Goal: Task Accomplishment & Management: Use online tool/utility

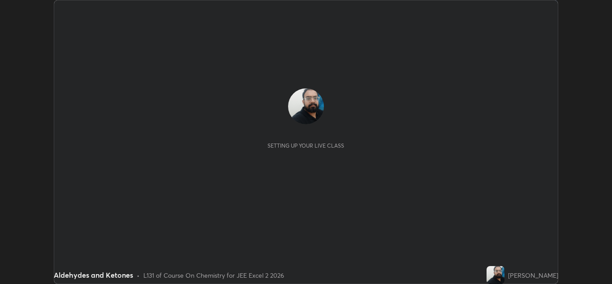
scroll to position [284, 612]
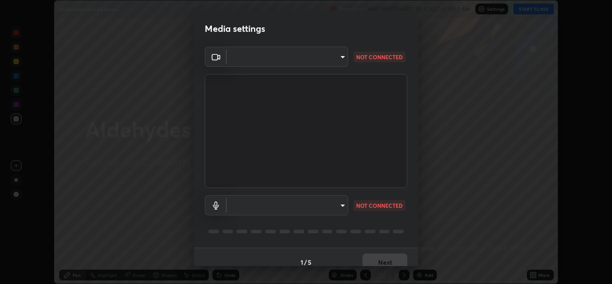
type input "e7f5d75c66a8ec01b6be6c8d9fba877b5f6738b88fd0c20368e9895a02b6f94a"
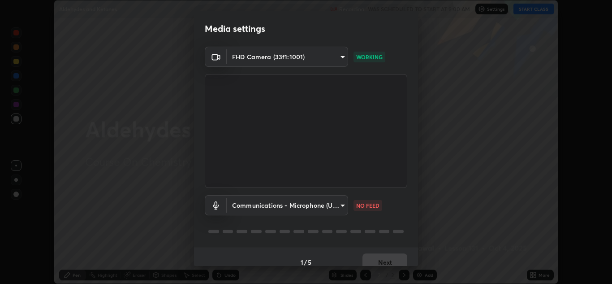
click at [334, 204] on body "Erase all Aldehydes and Ketones Recording WAS SCHEDULED TO START AT 9:00 AM Set…" at bounding box center [306, 142] width 612 height 284
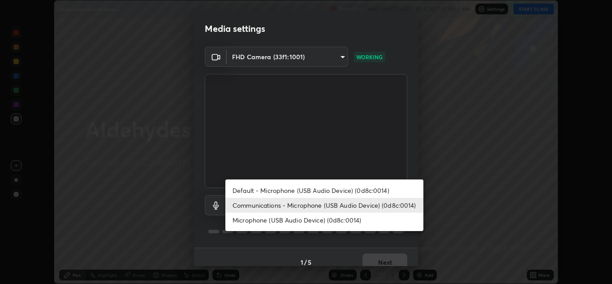
click at [309, 222] on li "Microphone (USB Audio Device) (0d8c:0014)" at bounding box center [324, 219] width 198 height 15
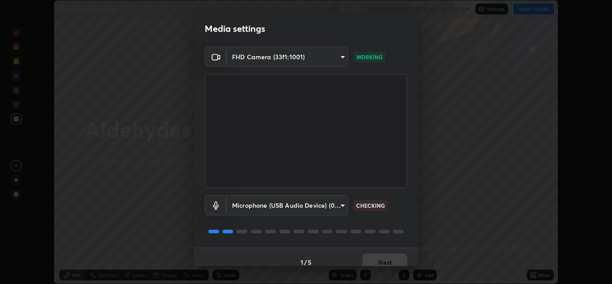
click at [313, 206] on body "Erase all Aldehydes and Ketones Recording WAS SCHEDULED TO START AT 9:00 AM Set…" at bounding box center [306, 142] width 612 height 284
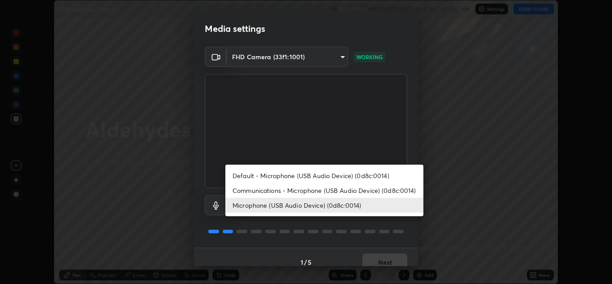
click at [311, 191] on li "Communications - Microphone (USB Audio Device) (0d8c:0014)" at bounding box center [324, 190] width 198 height 15
type input "communications"
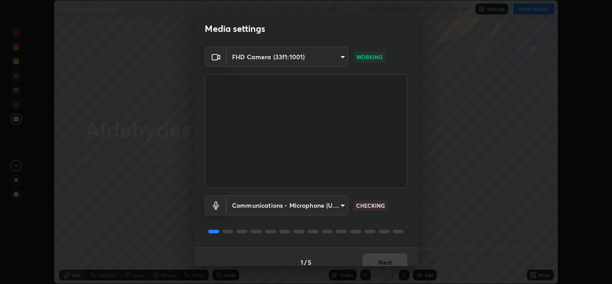
scroll to position [10, 0]
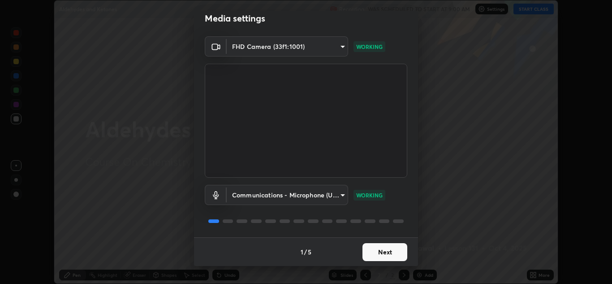
click at [375, 249] on button "Next" at bounding box center [385, 252] width 45 height 18
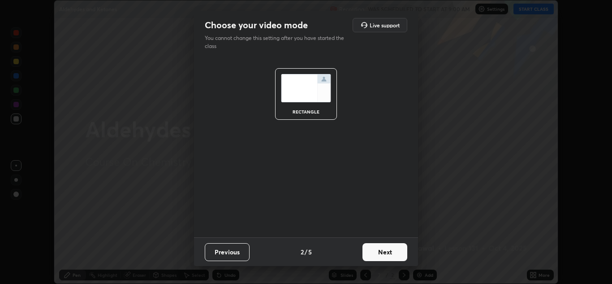
scroll to position [0, 0]
click at [377, 253] on button "Next" at bounding box center [385, 252] width 45 height 18
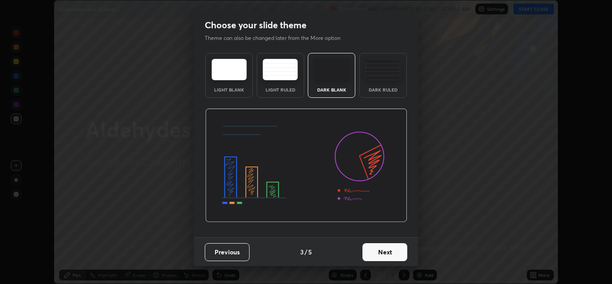
click at [382, 254] on button "Next" at bounding box center [385, 252] width 45 height 18
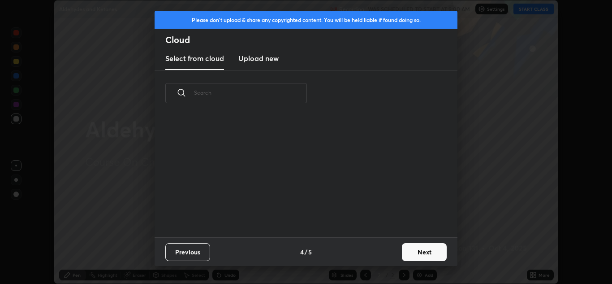
click at [403, 250] on button "Next" at bounding box center [424, 252] width 45 height 18
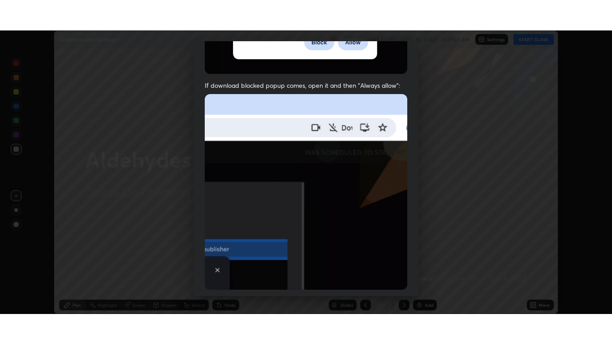
scroll to position [194, 0]
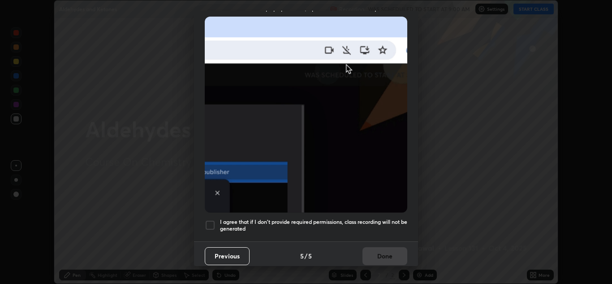
click at [208, 220] on div at bounding box center [210, 225] width 11 height 11
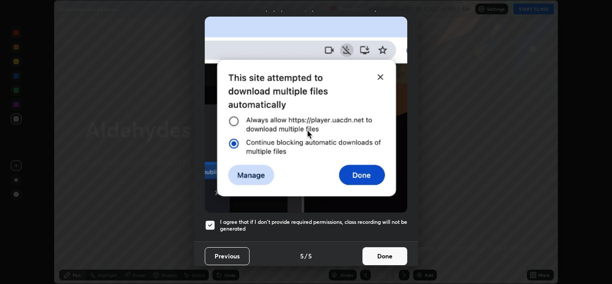
click at [376, 250] on button "Done" at bounding box center [385, 256] width 45 height 18
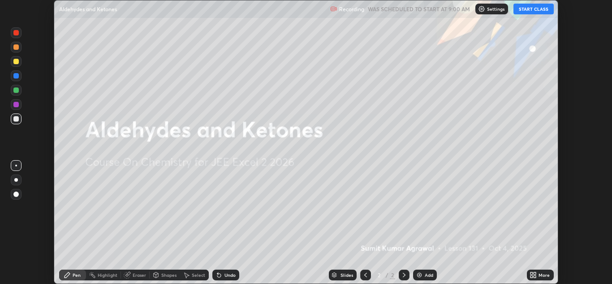
click at [524, 13] on button "START CLASS" at bounding box center [534, 9] width 40 height 11
click at [535, 276] on icon at bounding box center [535, 276] width 2 height 2
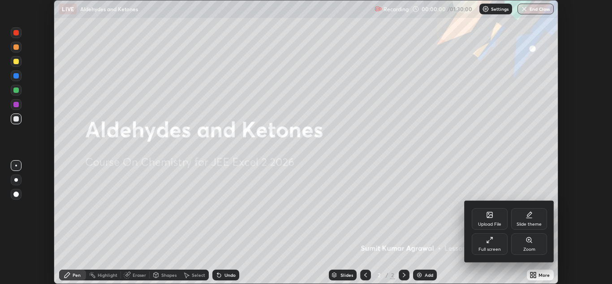
click at [496, 245] on div "Full screen" at bounding box center [490, 244] width 36 height 22
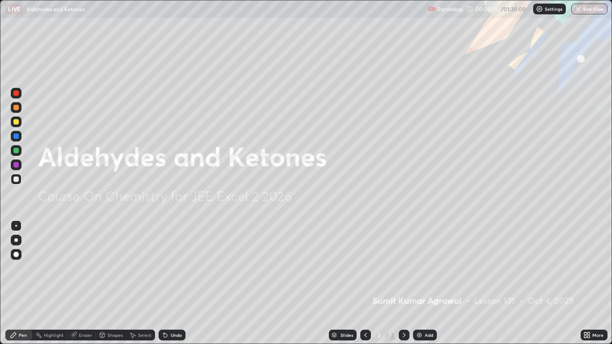
scroll to position [344, 612]
click at [416, 283] on img at bounding box center [419, 335] width 7 height 7
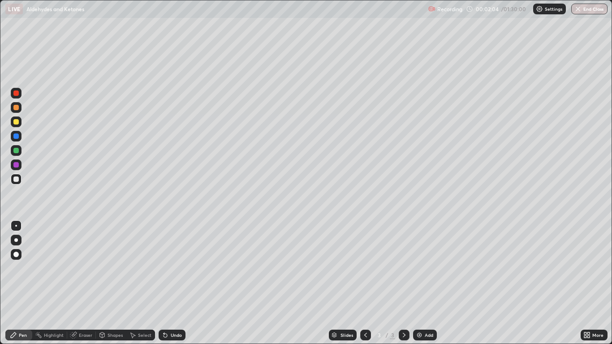
click at [182, 283] on div "Undo" at bounding box center [172, 335] width 27 height 11
click at [183, 283] on div "Undo" at bounding box center [172, 335] width 27 height 11
click at [185, 283] on div "Undo" at bounding box center [172, 335] width 27 height 11
click at [173, 283] on div "Undo" at bounding box center [176, 335] width 11 height 4
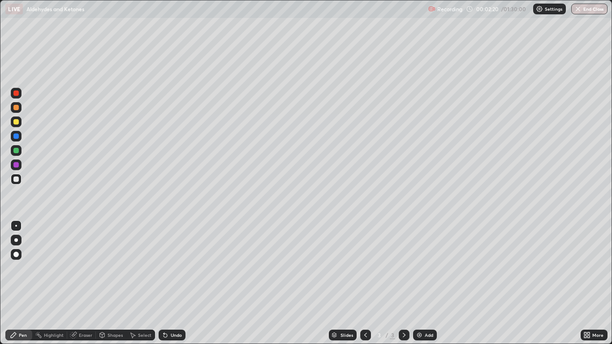
click at [172, 283] on div "Undo" at bounding box center [176, 335] width 11 height 4
click at [171, 283] on div "Undo" at bounding box center [176, 335] width 11 height 4
click at [172, 283] on div "Undo" at bounding box center [176, 335] width 11 height 4
click at [171, 283] on div "Undo" at bounding box center [176, 335] width 11 height 4
click at [421, 283] on img at bounding box center [419, 335] width 7 height 7
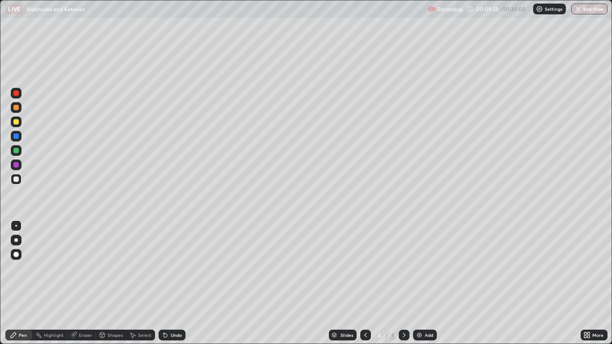
click at [171, 283] on div "Undo" at bounding box center [176, 335] width 11 height 4
click at [168, 283] on div "Undo" at bounding box center [172, 335] width 27 height 11
click at [171, 283] on div "Undo" at bounding box center [176, 335] width 11 height 4
click at [176, 283] on div "Undo" at bounding box center [176, 335] width 11 height 4
click at [176, 283] on div "Undo" at bounding box center [172, 335] width 27 height 11
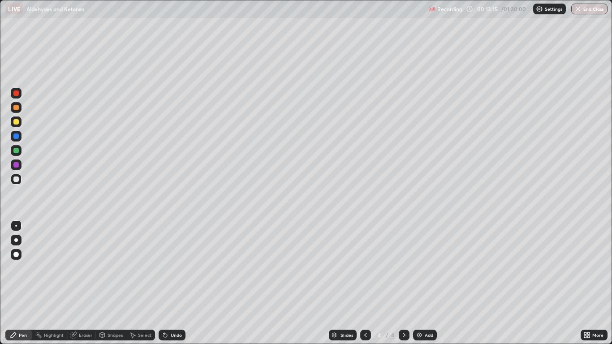
click at [164, 283] on icon at bounding box center [164, 333] width 1 height 1
click at [171, 283] on div "Undo" at bounding box center [176, 335] width 11 height 4
click at [169, 283] on div "Undo" at bounding box center [172, 335] width 27 height 11
click at [423, 283] on div "Add" at bounding box center [425, 335] width 24 height 11
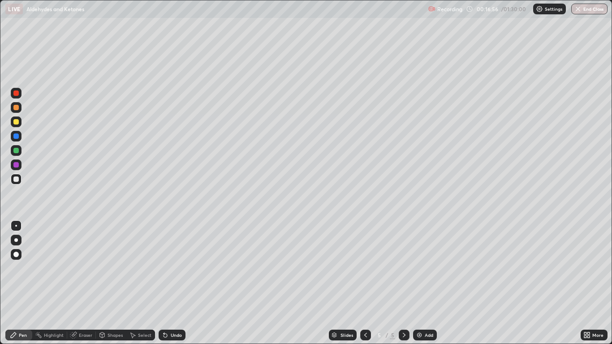
click at [368, 283] on div at bounding box center [365, 335] width 11 height 11
click at [404, 283] on icon at bounding box center [404, 335] width 3 height 4
click at [86, 283] on div "Eraser" at bounding box center [81, 335] width 29 height 11
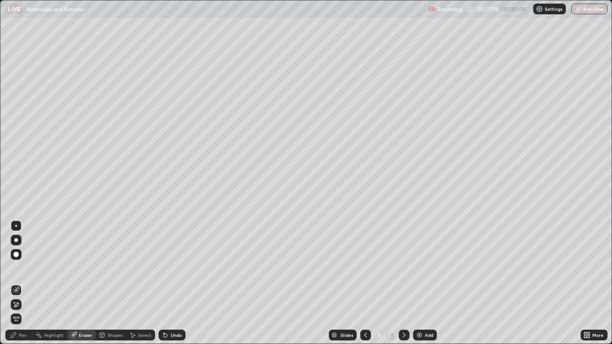
click at [22, 283] on div "Pen" at bounding box center [18, 335] width 27 height 11
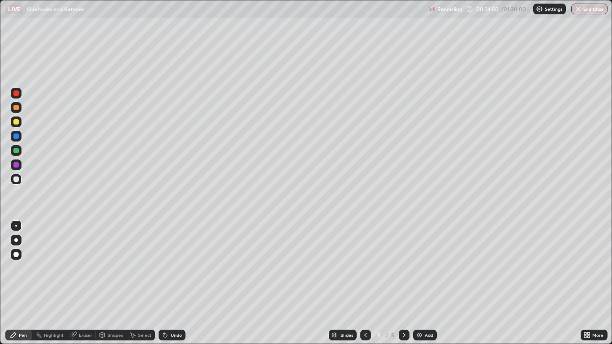
click at [423, 283] on div "Add" at bounding box center [425, 335] width 24 height 11
click at [171, 283] on div "Undo" at bounding box center [176, 335] width 11 height 4
click at [179, 283] on div "Undo" at bounding box center [172, 335] width 27 height 11
click at [173, 283] on div "Undo" at bounding box center [172, 335] width 27 height 11
click at [178, 283] on div "Undo" at bounding box center [176, 335] width 11 height 4
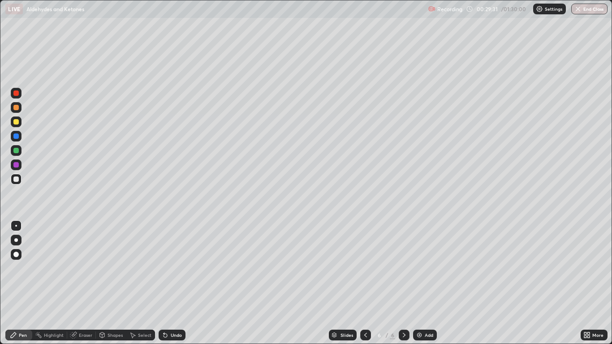
click at [83, 283] on div "Eraser" at bounding box center [85, 335] width 13 height 4
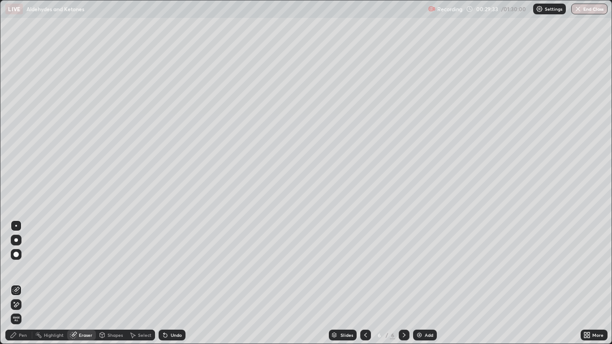
click at [17, 283] on div "Pen" at bounding box center [18, 335] width 27 height 11
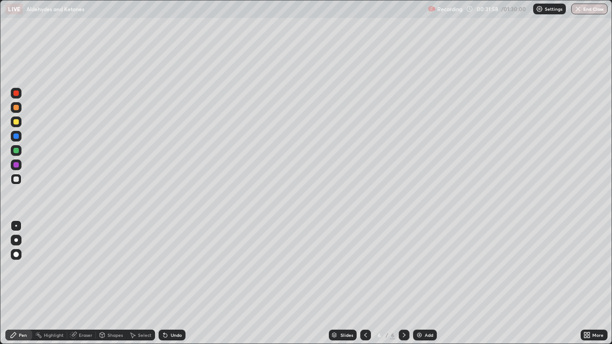
click at [170, 283] on div "Undo" at bounding box center [172, 335] width 27 height 11
click at [171, 283] on div "Undo" at bounding box center [176, 335] width 11 height 4
click at [172, 283] on div "Undo" at bounding box center [176, 335] width 11 height 4
click at [171, 283] on div "Undo" at bounding box center [176, 335] width 11 height 4
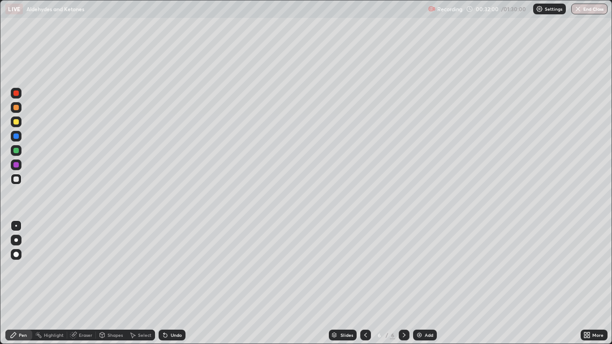
click at [178, 283] on div "Undo" at bounding box center [172, 335] width 27 height 11
click at [180, 283] on div "Undo" at bounding box center [176, 335] width 11 height 4
click at [178, 283] on div "Undo" at bounding box center [172, 335] width 27 height 11
click at [176, 283] on div "Undo" at bounding box center [176, 335] width 11 height 4
click at [421, 283] on div "Add" at bounding box center [425, 335] width 24 height 11
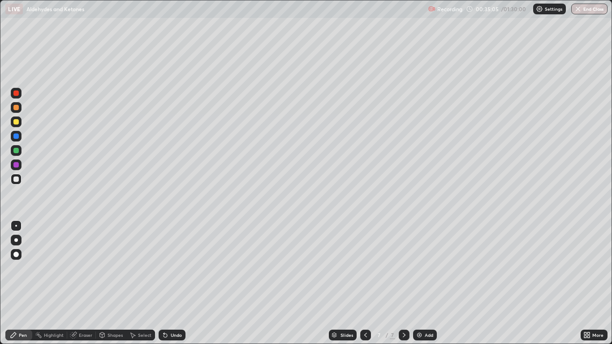
click at [182, 283] on div "Undo" at bounding box center [172, 335] width 27 height 11
click at [180, 283] on div "Undo" at bounding box center [172, 335] width 27 height 11
click at [171, 283] on div "Undo" at bounding box center [172, 335] width 27 height 11
click at [170, 283] on div "Undo" at bounding box center [172, 335] width 27 height 11
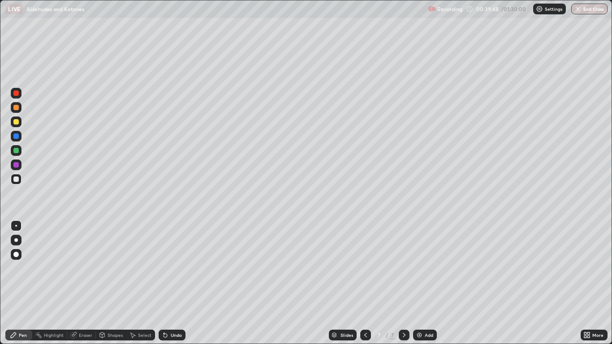
click at [179, 283] on div "Undo" at bounding box center [172, 335] width 27 height 11
click at [88, 283] on div "Eraser" at bounding box center [85, 335] width 13 height 4
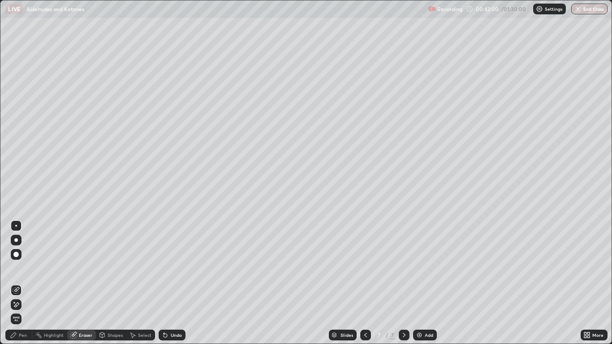
click at [24, 283] on div "Pen" at bounding box center [23, 335] width 8 height 4
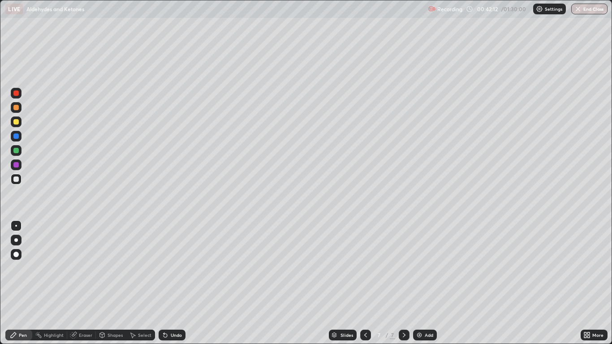
click at [83, 283] on div "Eraser" at bounding box center [85, 335] width 13 height 4
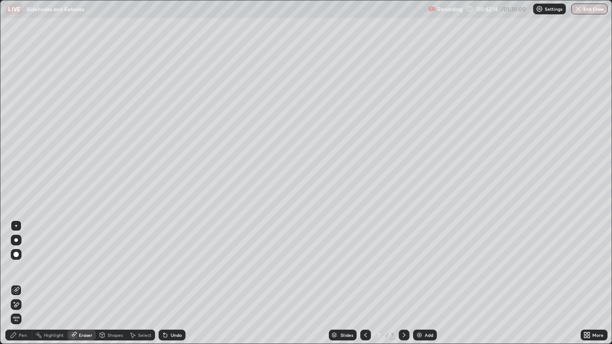
click at [20, 283] on div "Pen" at bounding box center [23, 335] width 8 height 4
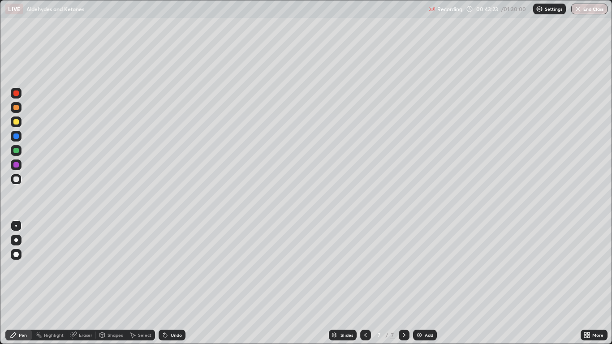
click at [424, 283] on div "Add" at bounding box center [425, 335] width 24 height 11
click at [365, 283] on icon at bounding box center [365, 335] width 7 height 7
click at [364, 283] on icon at bounding box center [365, 335] width 3 height 4
click at [364, 283] on icon at bounding box center [365, 335] width 7 height 7
click at [366, 283] on icon at bounding box center [365, 335] width 7 height 7
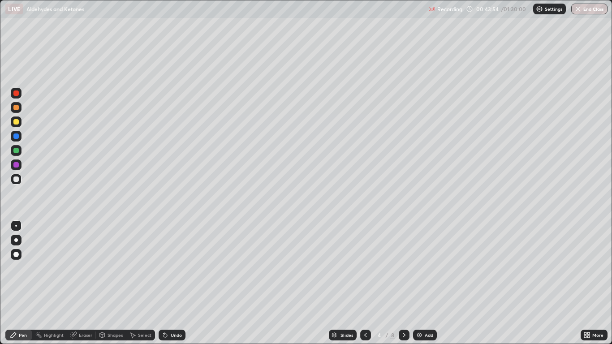
click at [402, 283] on icon at bounding box center [404, 335] width 7 height 7
click at [403, 283] on icon at bounding box center [404, 335] width 7 height 7
click at [404, 283] on icon at bounding box center [404, 335] width 7 height 7
click at [364, 283] on icon at bounding box center [365, 335] width 7 height 7
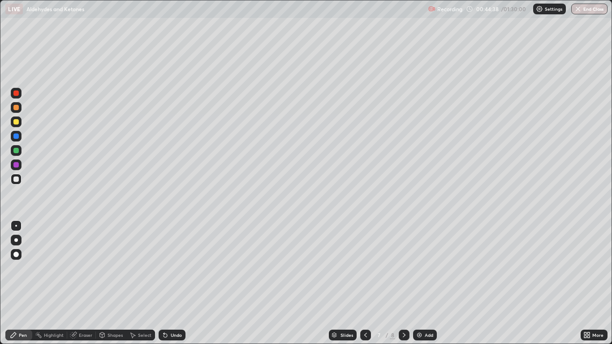
click at [403, 283] on icon at bounding box center [404, 335] width 7 height 7
click at [425, 283] on div "Add" at bounding box center [429, 335] width 9 height 4
click at [169, 283] on div "Undo" at bounding box center [172, 335] width 27 height 11
click at [171, 283] on div "Undo" at bounding box center [172, 335] width 27 height 11
click at [86, 283] on div "Eraser" at bounding box center [81, 335] width 29 height 11
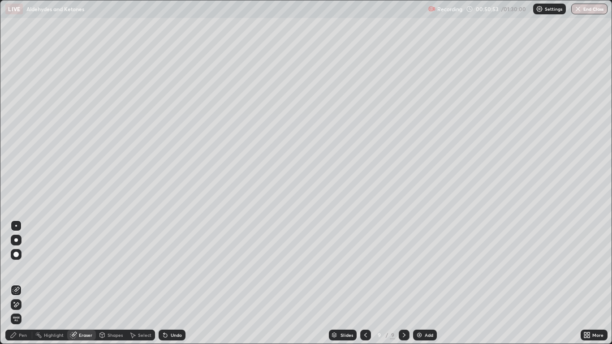
click at [20, 283] on div "Pen" at bounding box center [23, 335] width 8 height 4
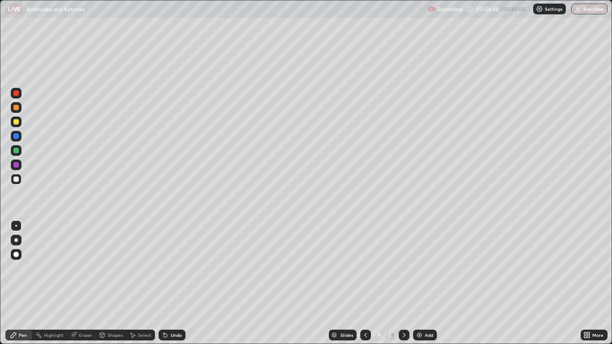
click at [426, 283] on div "Add" at bounding box center [429, 335] width 9 height 4
click at [182, 283] on div "Undo" at bounding box center [172, 335] width 27 height 11
click at [172, 283] on div "Undo" at bounding box center [176, 335] width 11 height 4
click at [364, 283] on icon at bounding box center [365, 335] width 7 height 7
click at [404, 283] on icon at bounding box center [404, 335] width 7 height 7
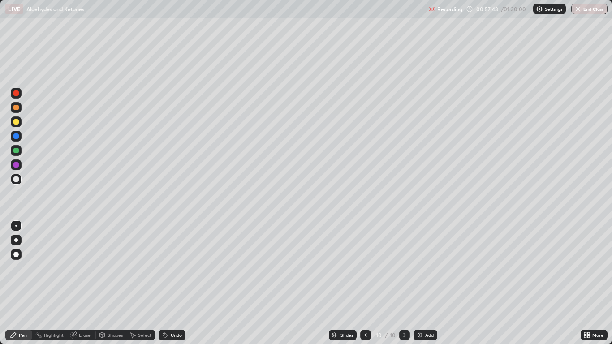
click at [174, 283] on div "Undo" at bounding box center [176, 335] width 11 height 4
click at [172, 283] on div "Undo" at bounding box center [176, 335] width 11 height 4
click at [345, 283] on div "Slides" at bounding box center [347, 335] width 13 height 4
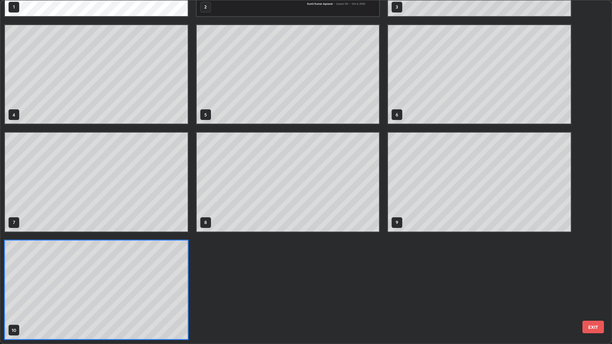
scroll to position [341, 607]
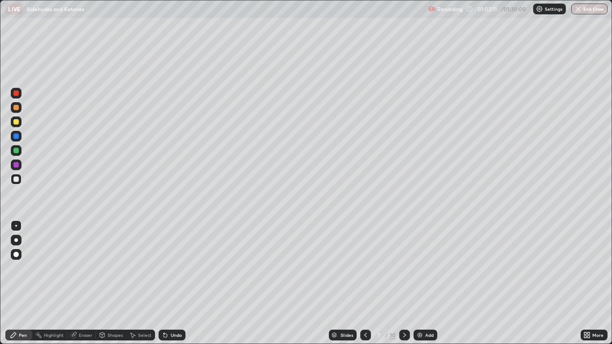
click at [403, 283] on icon at bounding box center [404, 335] width 7 height 7
click at [404, 283] on icon at bounding box center [404, 335] width 7 height 7
click at [366, 283] on icon at bounding box center [365, 335] width 7 height 7
click at [365, 283] on icon at bounding box center [365, 335] width 7 height 7
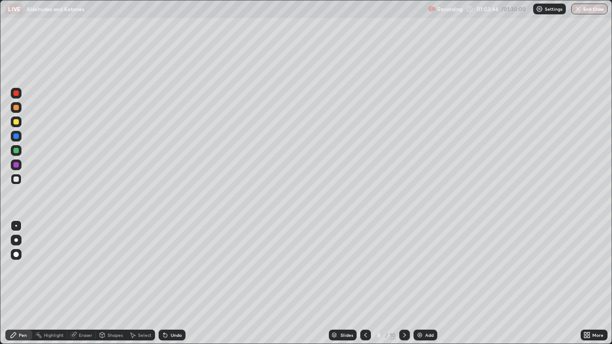
click at [365, 283] on icon at bounding box center [365, 335] width 7 height 7
click at [402, 283] on icon at bounding box center [404, 335] width 7 height 7
click at [404, 283] on icon at bounding box center [404, 335] width 7 height 7
click at [403, 283] on icon at bounding box center [404, 335] width 7 height 7
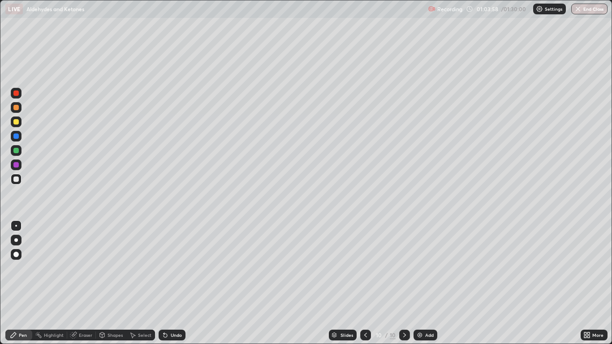
click at [422, 283] on img at bounding box center [419, 335] width 7 height 7
click at [174, 283] on div "Undo" at bounding box center [176, 335] width 11 height 4
click at [177, 283] on div "Undo" at bounding box center [176, 335] width 11 height 4
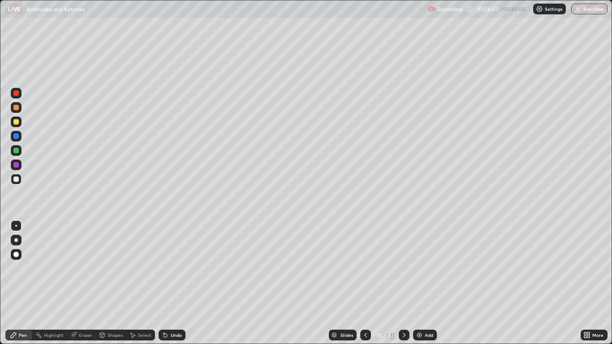
click at [175, 283] on div "Undo" at bounding box center [176, 335] width 11 height 4
click at [175, 283] on div "Undo" at bounding box center [172, 335] width 27 height 11
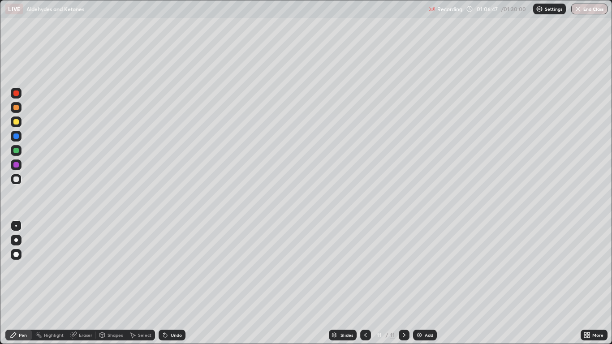
click at [169, 283] on div "Undo" at bounding box center [172, 335] width 27 height 11
click at [168, 283] on icon at bounding box center [165, 335] width 7 height 7
click at [78, 283] on div "Eraser" at bounding box center [81, 335] width 29 height 11
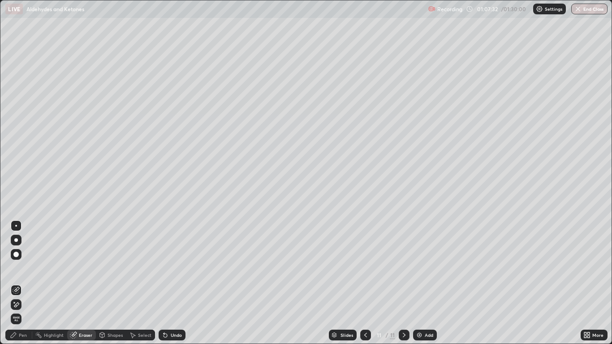
click at [21, 283] on div "Pen" at bounding box center [23, 335] width 8 height 4
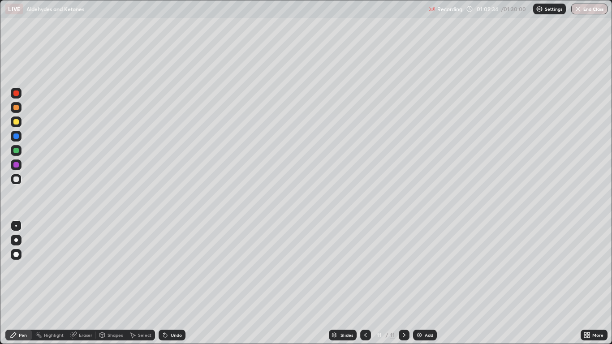
click at [420, 283] on div "Add" at bounding box center [425, 335] width 24 height 11
click at [80, 283] on div "Eraser" at bounding box center [85, 335] width 13 height 4
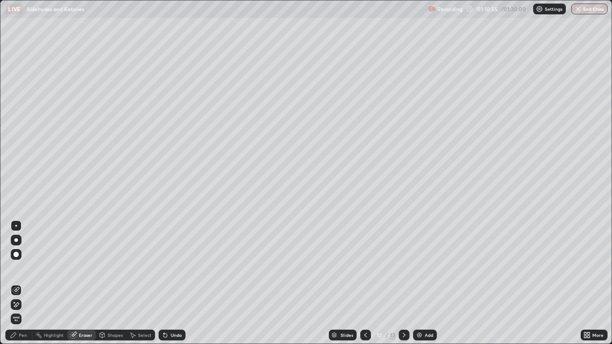
click at [22, 283] on div "Pen" at bounding box center [23, 335] width 8 height 4
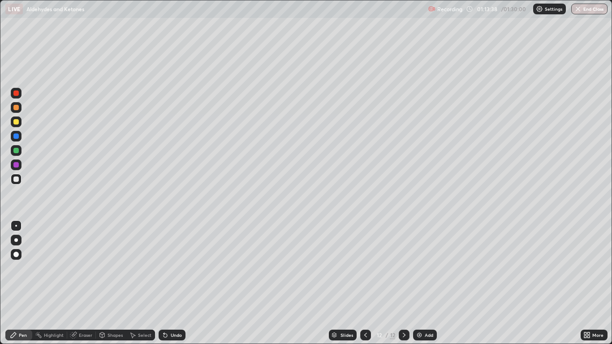
click at [171, 283] on div "Undo" at bounding box center [176, 335] width 11 height 4
click at [174, 283] on div "Undo" at bounding box center [172, 335] width 27 height 11
click at [173, 283] on div "Undo" at bounding box center [172, 335] width 27 height 11
click at [426, 283] on div "Add" at bounding box center [429, 335] width 9 height 4
click at [177, 283] on div "Undo" at bounding box center [172, 335] width 27 height 11
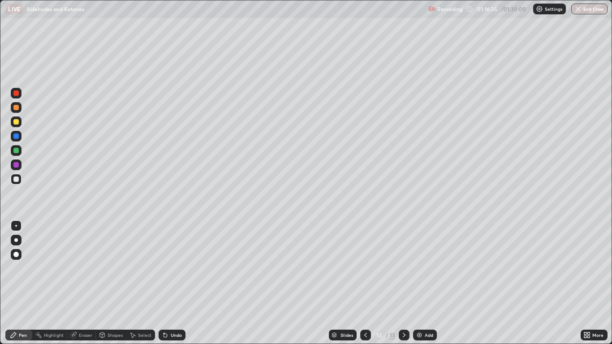
click at [176, 283] on div "Undo" at bounding box center [172, 335] width 27 height 11
click at [82, 283] on div "Eraser" at bounding box center [85, 335] width 13 height 4
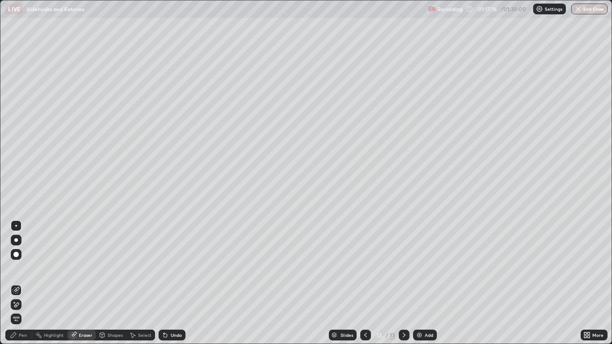
click at [22, 283] on div "Pen" at bounding box center [23, 335] width 8 height 4
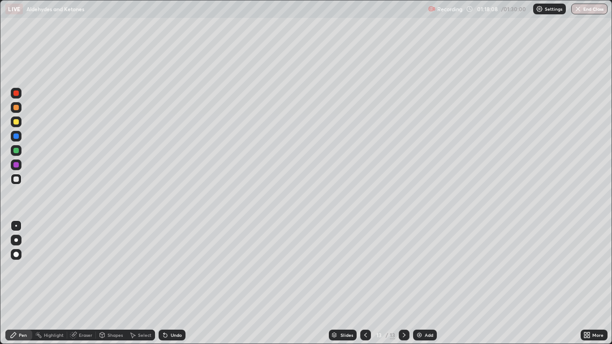
click at [143, 283] on div "Select" at bounding box center [144, 335] width 13 height 4
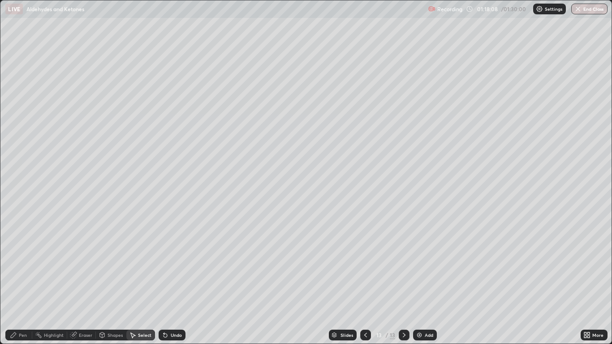
click at [169, 283] on div "Undo" at bounding box center [172, 335] width 27 height 11
click at [171, 283] on div "Undo" at bounding box center [176, 335] width 11 height 4
click at [170, 283] on div "Undo" at bounding box center [172, 335] width 27 height 11
click at [107, 229] on div "0 ° Undo Copy Duplicate Duplicate to new slide Delete" at bounding box center [305, 171] width 611 height 343
click at [13, 283] on icon at bounding box center [13, 335] width 7 height 7
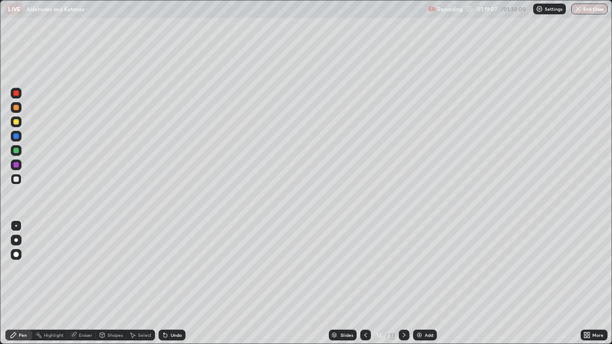
click at [173, 283] on div "Undo" at bounding box center [176, 335] width 11 height 4
click at [176, 283] on div "Undo" at bounding box center [172, 335] width 27 height 11
click at [81, 283] on div "Eraser" at bounding box center [85, 335] width 13 height 4
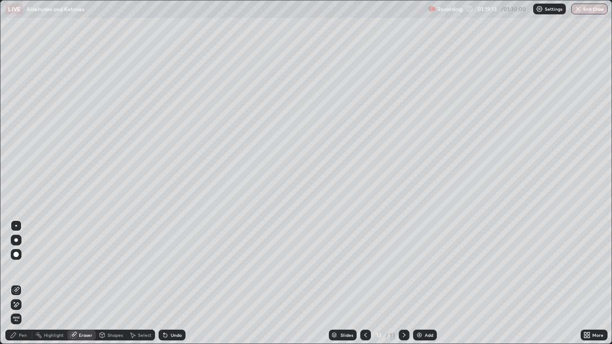
click at [14, 283] on icon at bounding box center [13, 335] width 5 height 5
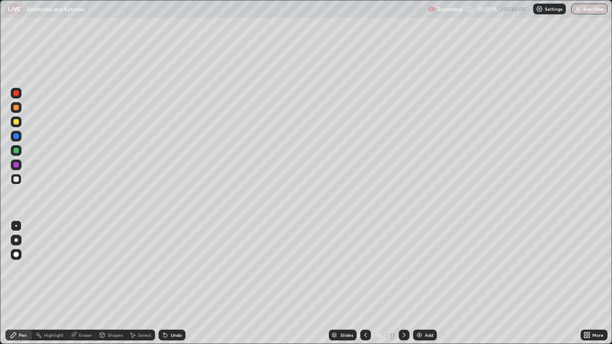
click at [425, 283] on div "Add" at bounding box center [429, 335] width 9 height 4
click at [144, 283] on div "Select" at bounding box center [140, 335] width 29 height 18
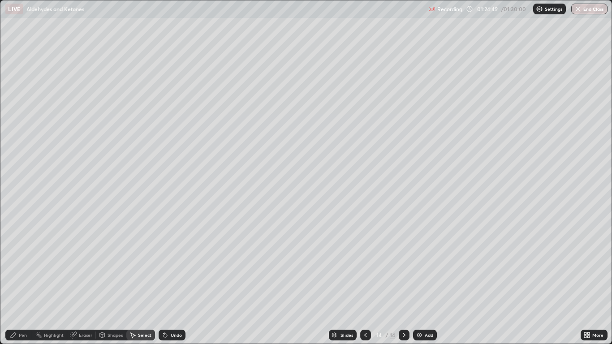
click at [22, 283] on div "Pen" at bounding box center [18, 335] width 27 height 11
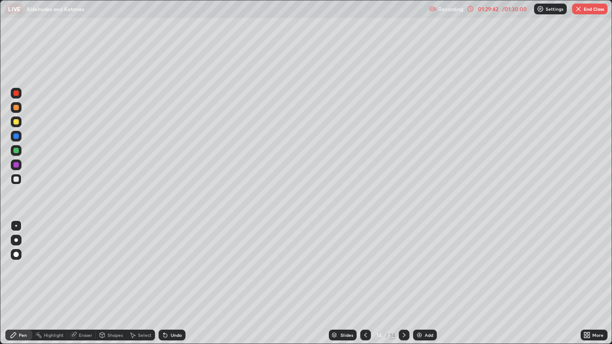
click at [365, 283] on icon at bounding box center [365, 335] width 7 height 7
click at [404, 283] on icon at bounding box center [404, 335] width 7 height 7
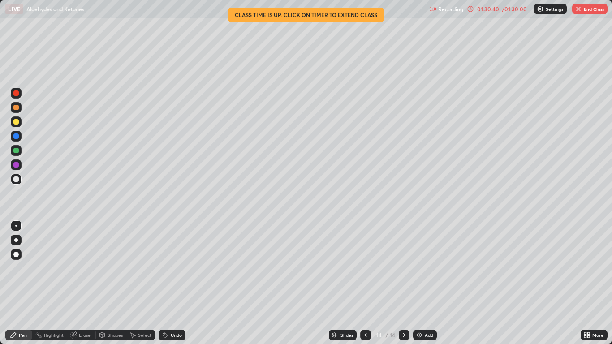
click at [590, 12] on button "End Class" at bounding box center [589, 9] width 35 height 11
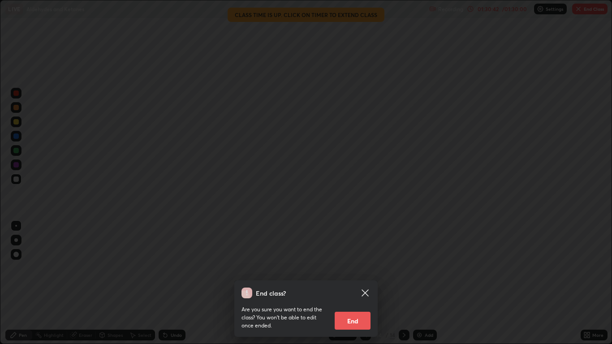
click at [351, 283] on button "End" at bounding box center [353, 321] width 36 height 18
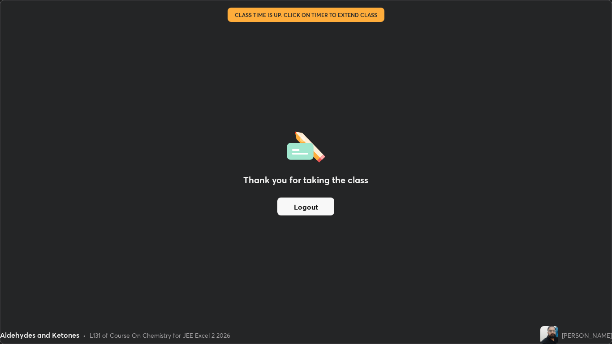
click at [319, 208] on button "Logout" at bounding box center [305, 207] width 57 height 18
